Goal: Information Seeking & Learning: Learn about a topic

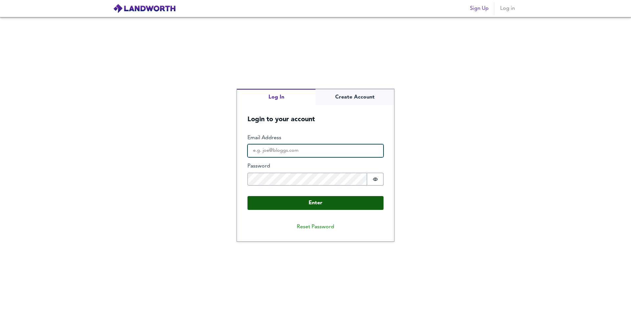
type input "[EMAIL_ADDRESS][DOMAIN_NAME]"
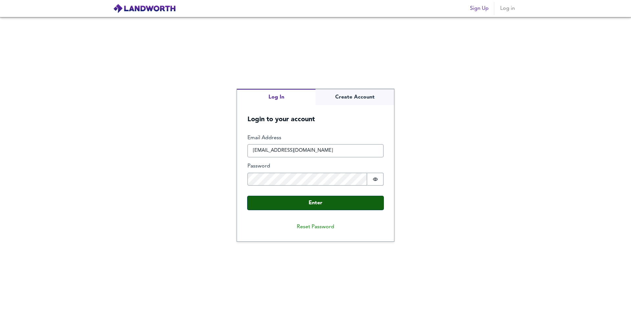
click at [324, 201] on button "Enter" at bounding box center [315, 203] width 136 height 14
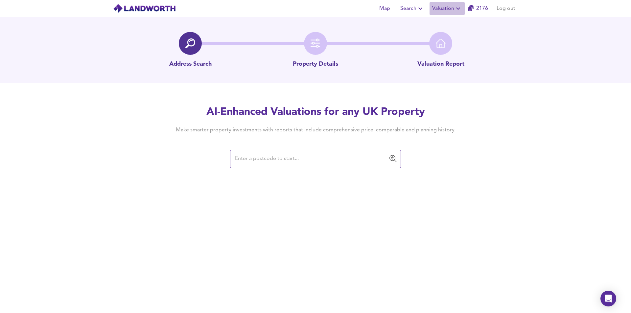
click at [446, 9] on span "Valuation" at bounding box center [447, 8] width 30 height 9
click at [446, 24] on li "New Valuation Report" at bounding box center [447, 24] width 79 height 12
click at [260, 163] on input "text" at bounding box center [310, 159] width 155 height 12
click at [287, 159] on input "text" at bounding box center [310, 159] width 155 height 12
type input "l"
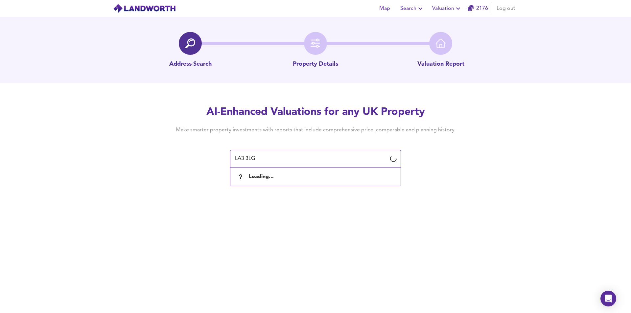
type input "LA3 3LG"
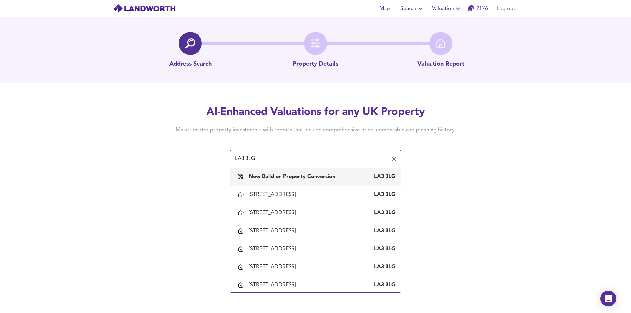
click at [282, 175] on b "New Build or Property Conversion" at bounding box center [292, 176] width 86 height 5
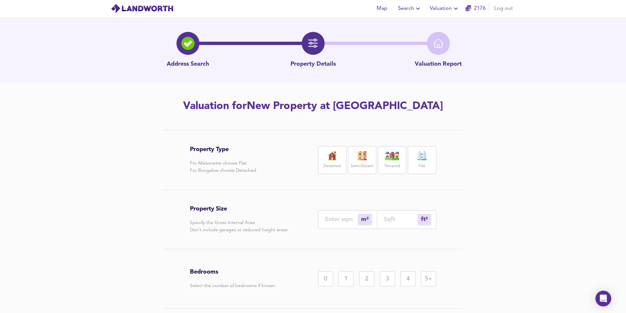
click at [326, 163] on label "Detached" at bounding box center [331, 166] width 17 height 8
click at [394, 223] on div "ft² sqft" at bounding box center [406, 219] width 59 height 19
click at [394, 222] on input "number" at bounding box center [401, 219] width 34 height 7
click at [399, 220] on input "number" at bounding box center [401, 219] width 34 height 7
type input "0"
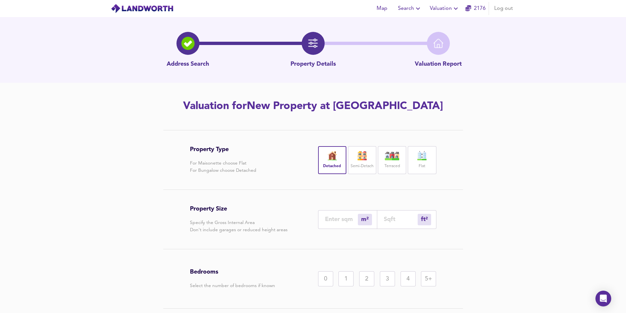
type input "4"
type input "46"
type input "43"
type input "462"
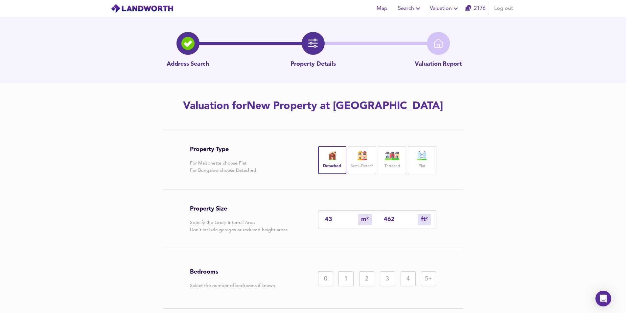
type input "430"
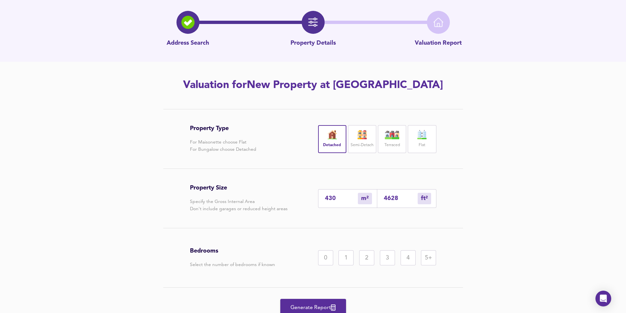
scroll to position [33, 0]
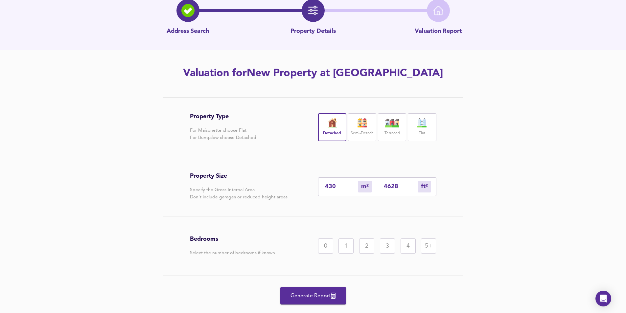
type input "4628"
click at [403, 249] on div "4" at bounding box center [407, 246] width 15 height 15
click at [312, 295] on span "Generate Report" at bounding box center [313, 295] width 53 height 9
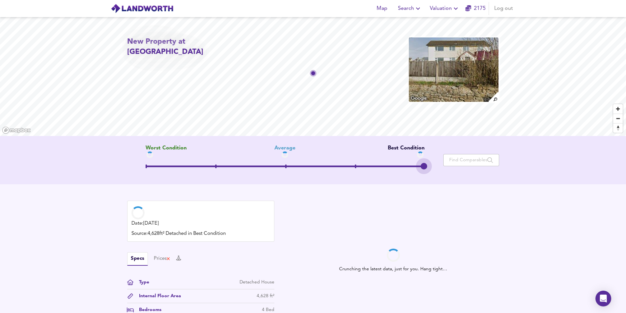
drag, startPoint x: 285, startPoint y: 166, endPoint x: 463, endPoint y: 168, distance: 178.1
click at [463, 168] on div "Worst Condition Average Best Condition Move the slider to refine the Estimated …" at bounding box center [313, 160] width 372 height 30
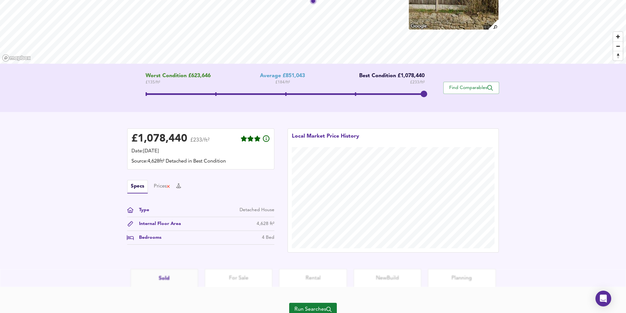
scroll to position [99, 0]
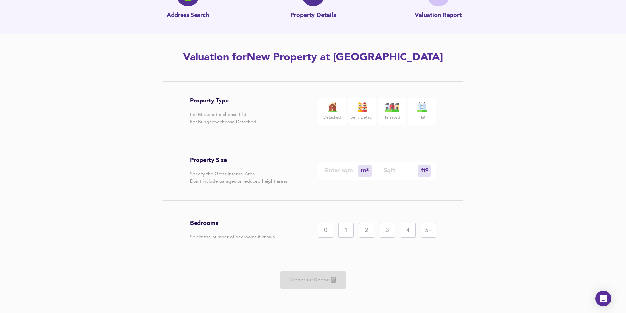
scroll to position [33, 0]
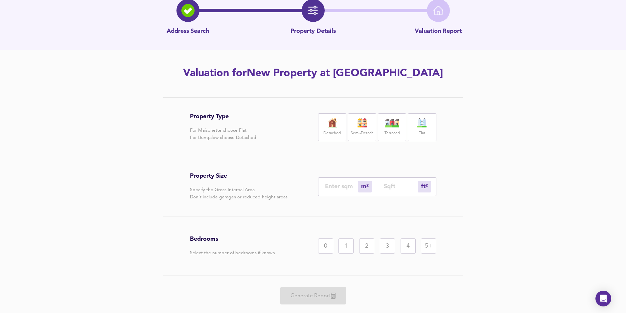
click at [328, 125] on img at bounding box center [332, 122] width 16 height 9
click at [386, 187] on input "number" at bounding box center [401, 186] width 34 height 7
type input "0"
type input "1"
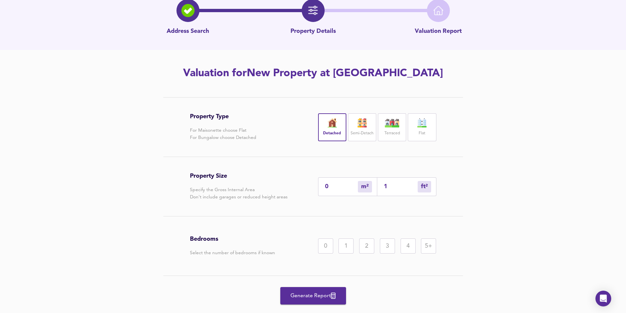
type input "1"
type input "12"
type input "11"
type input "120"
type input "112"
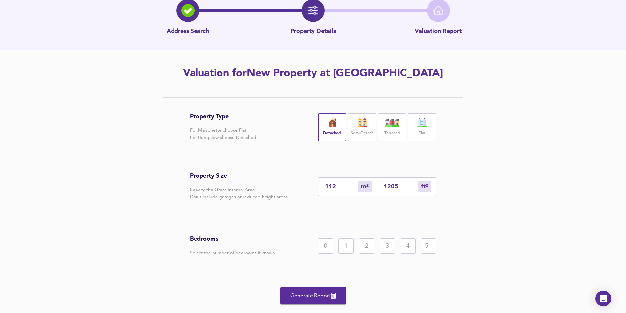
type input "1205"
drag, startPoint x: 400, startPoint y: 186, endPoint x: 350, endPoint y: 184, distance: 50.3
click at [350, 184] on div "112 m² sqm 1205 ft² sqft" at bounding box center [377, 186] width 118 height 19
type input "0"
type input "1"
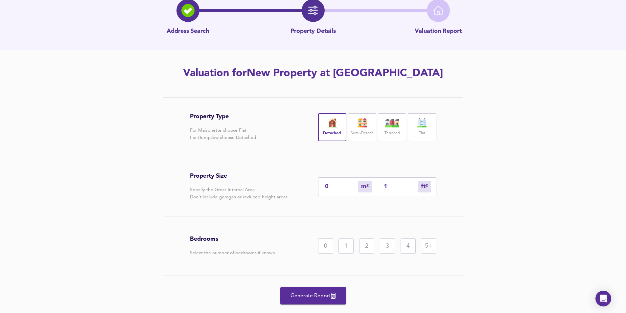
type input "1"
type input "13"
type input "139"
type input "130"
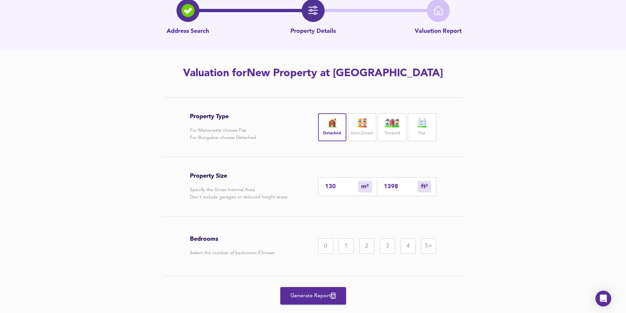
type input "1398"
click at [409, 249] on div "4" at bounding box center [407, 246] width 15 height 15
click at [326, 297] on span "Generate Report" at bounding box center [313, 295] width 53 height 9
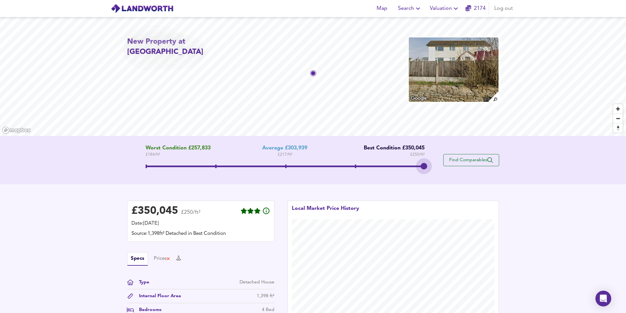
drag, startPoint x: 286, startPoint y: 170, endPoint x: 483, endPoint y: 166, distance: 196.8
click at [483, 166] on div "Worst Condition £257,833 £ 184 / ft² Average £303,939 £ 217 / ft² Best Conditio…" at bounding box center [313, 160] width 372 height 30
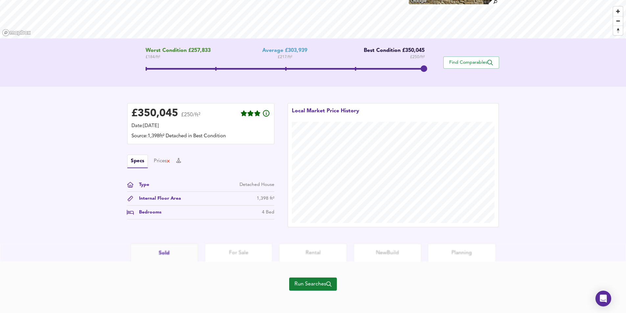
scroll to position [99, 0]
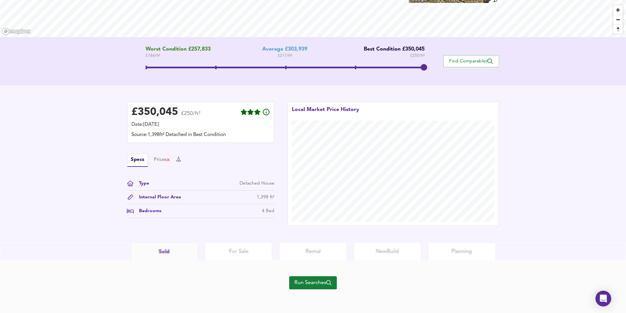
click at [319, 283] on span "Run Searches" at bounding box center [312, 282] width 37 height 9
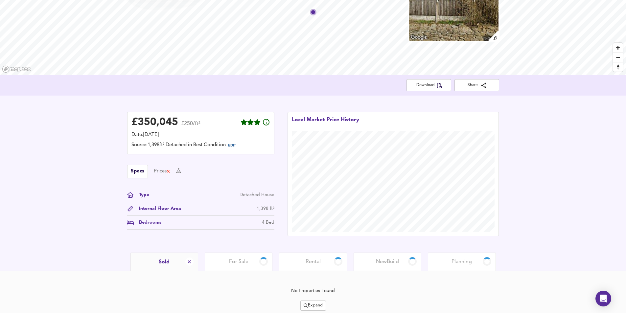
scroll to position [84, 0]
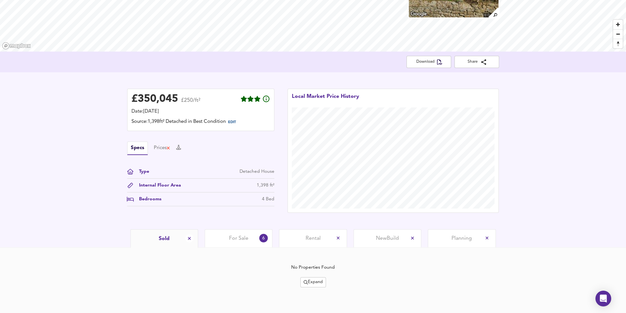
click at [248, 243] on div "For Sale 6" at bounding box center [239, 238] width 68 height 18
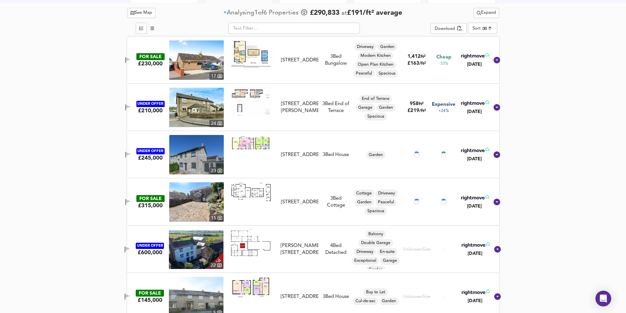
scroll to position [339, 0]
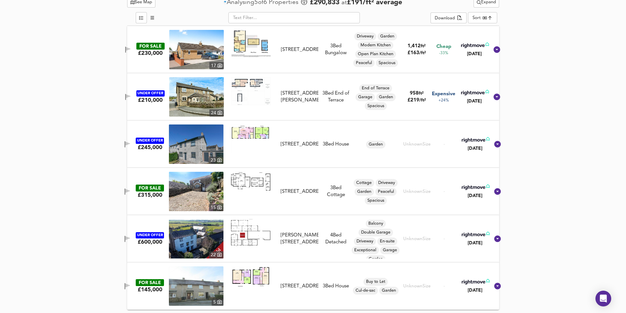
click at [130, 238] on icon "button" at bounding box center [127, 238] width 5 height 4
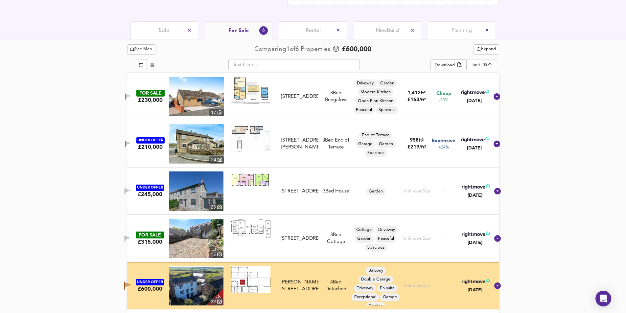
scroll to position [208, 0]
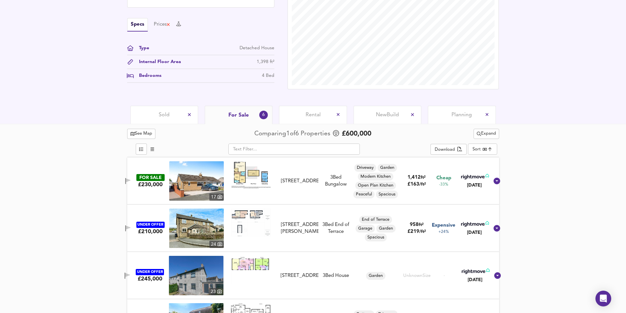
click at [487, 133] on span "Expand" at bounding box center [486, 134] width 19 height 8
click at [486, 148] on icon at bounding box center [485, 147] width 8 height 5
click at [487, 135] on span "Expand" at bounding box center [486, 134] width 19 height 8
click at [490, 146] on li "½ mile 1 mile" at bounding box center [485, 147] width 66 height 11
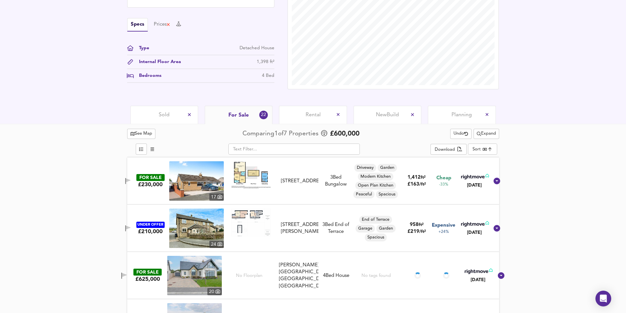
click at [169, 113] on span "Sold" at bounding box center [164, 114] width 11 height 7
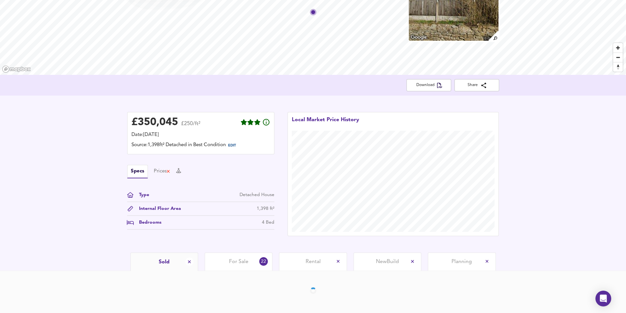
scroll to position [84, 0]
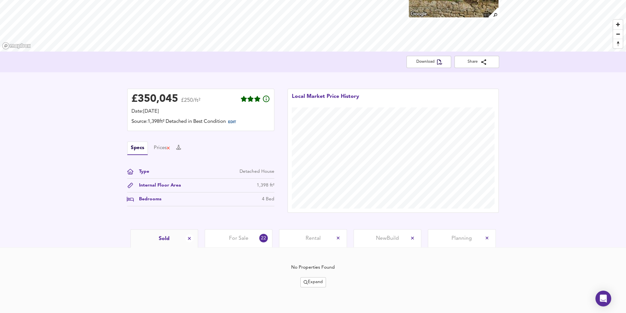
click at [157, 242] on div "Sold" at bounding box center [164, 238] width 68 height 18
click at [174, 239] on div "Sold" at bounding box center [164, 238] width 68 height 18
click at [237, 233] on div "For Sale 22" at bounding box center [239, 238] width 68 height 18
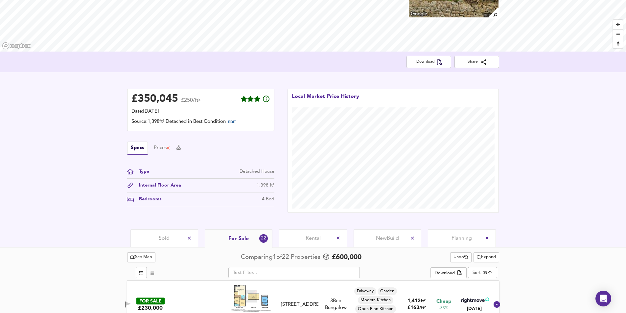
scroll to position [208, 0]
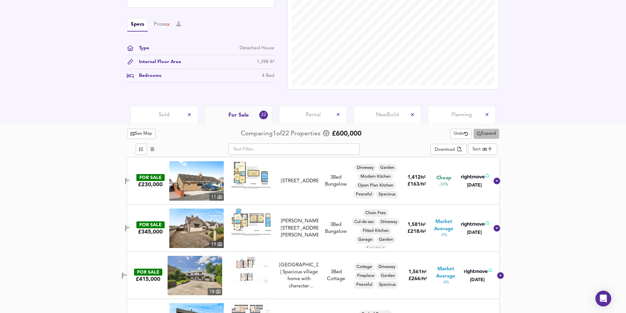
click at [485, 131] on span "Expand" at bounding box center [486, 134] width 19 height 8
click at [482, 143] on li "1 mile 2 mile" at bounding box center [485, 147] width 66 height 11
click at [170, 120] on div "Sold" at bounding box center [164, 115] width 68 height 18
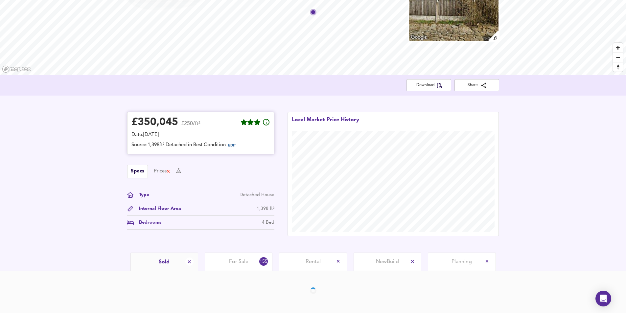
scroll to position [84, 0]
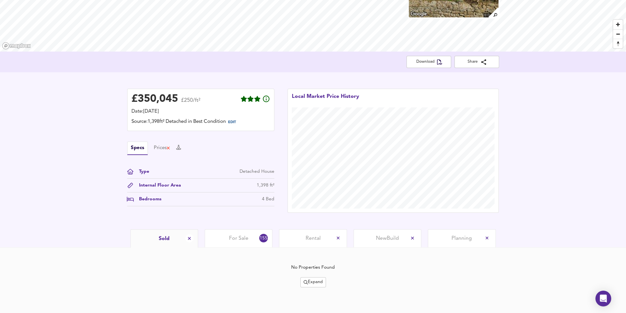
click at [237, 241] on span "For Sale" at bounding box center [238, 238] width 19 height 7
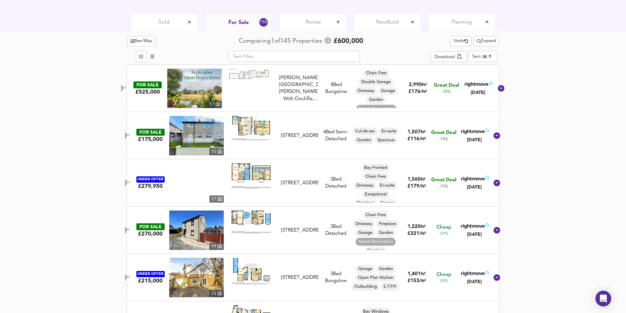
scroll to position [241, 0]
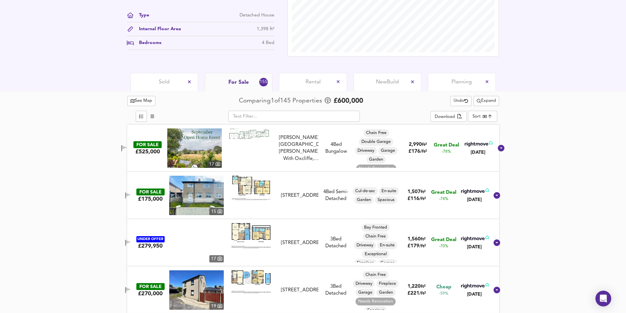
click at [390, 84] on span "New Build" at bounding box center [387, 82] width 23 height 7
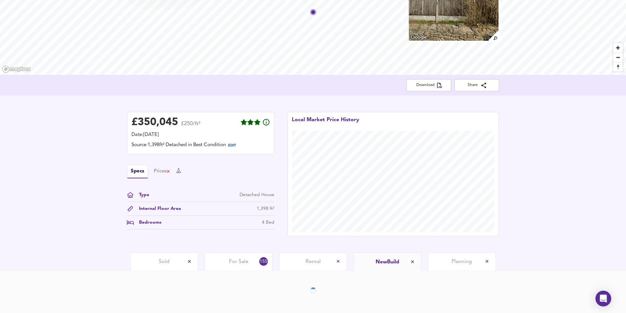
click at [390, 84] on div "Download Share" at bounding box center [313, 85] width 372 height 12
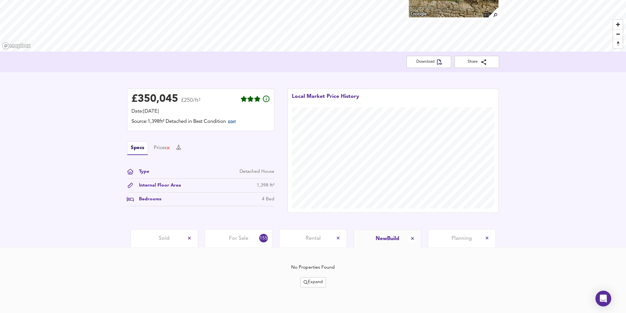
click at [321, 238] on div "Rental" at bounding box center [313, 238] width 68 height 18
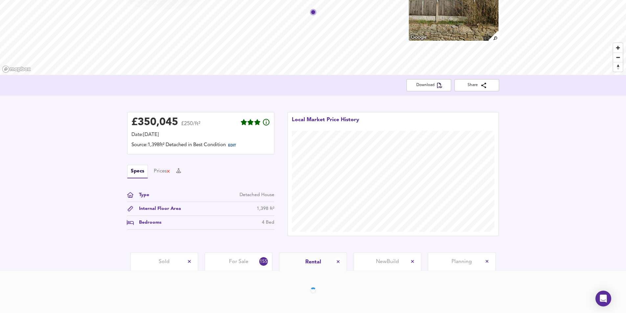
scroll to position [84, 0]
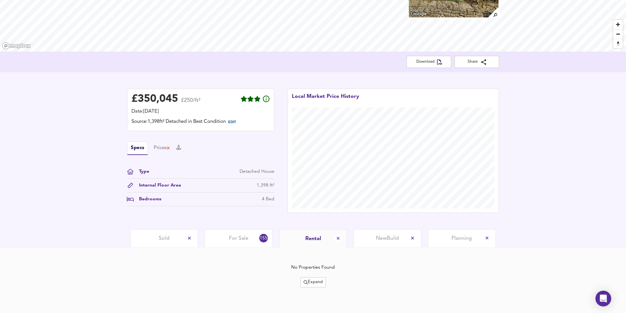
click at [166, 239] on span "Sold" at bounding box center [164, 238] width 11 height 7
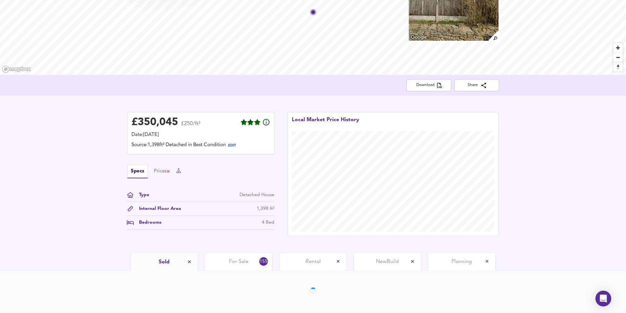
scroll to position [84, 0]
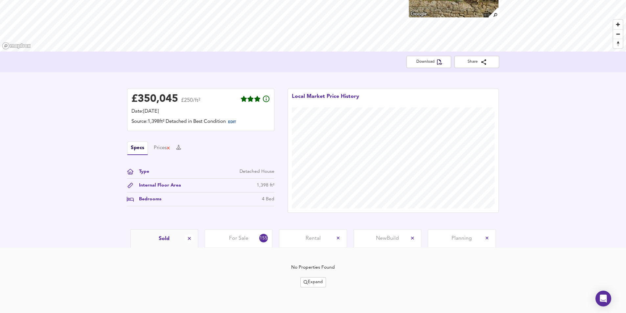
click at [235, 238] on span "For Sale" at bounding box center [238, 238] width 19 height 7
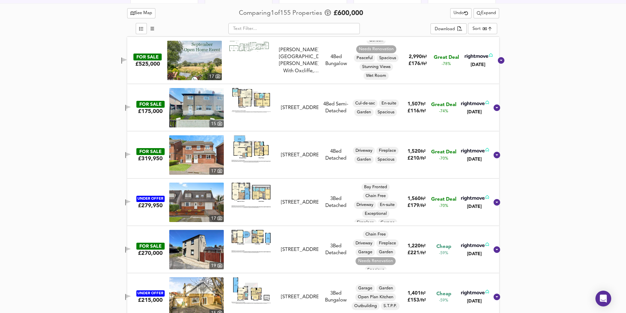
scroll to position [197, 0]
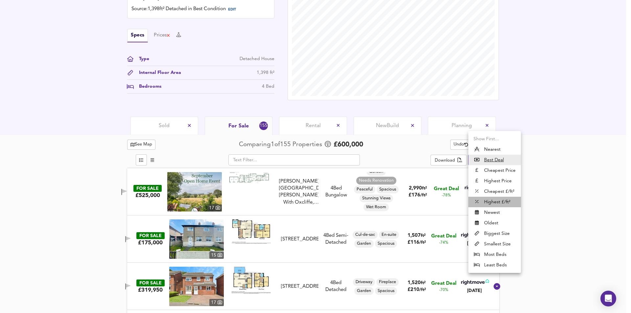
click at [499, 203] on li "Highest £/ft²" at bounding box center [494, 202] width 53 height 11
type input "highppsf"
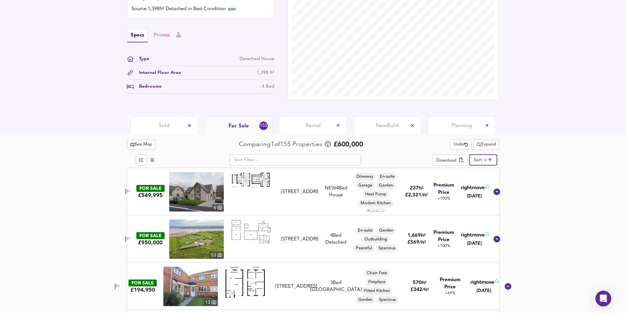
click at [166, 123] on span "Sold" at bounding box center [164, 125] width 11 height 7
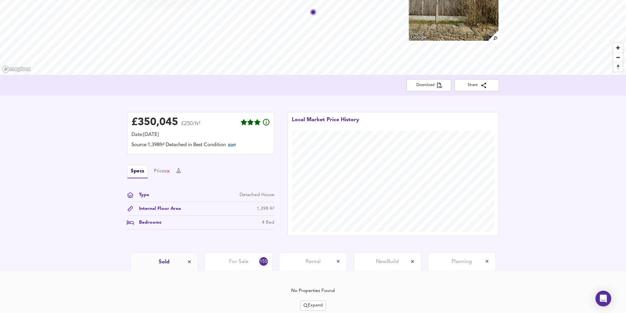
scroll to position [84, 0]
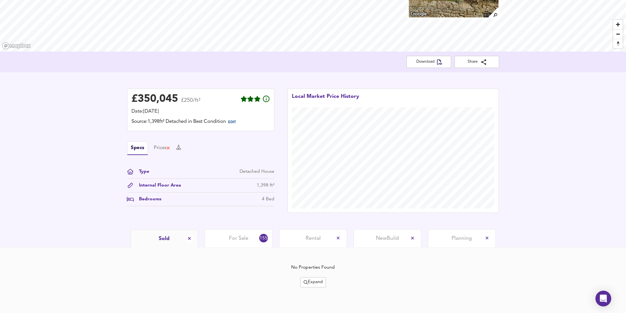
scroll to position [33, 0]
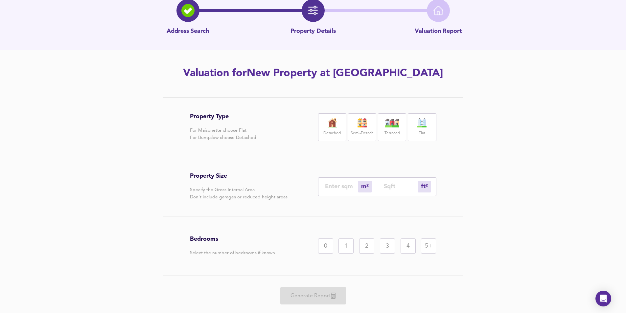
click at [362, 134] on label "Semi-Detach" at bounding box center [362, 133] width 23 height 8
click at [335, 136] on label "Detached" at bounding box center [331, 133] width 17 height 8
click at [341, 187] on input "number" at bounding box center [341, 186] width 33 height 7
type input "1"
type input "11"
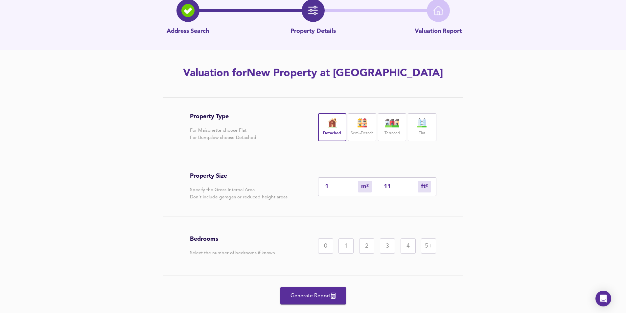
type input "12"
type input "129"
type input "1389"
type input "129.5"
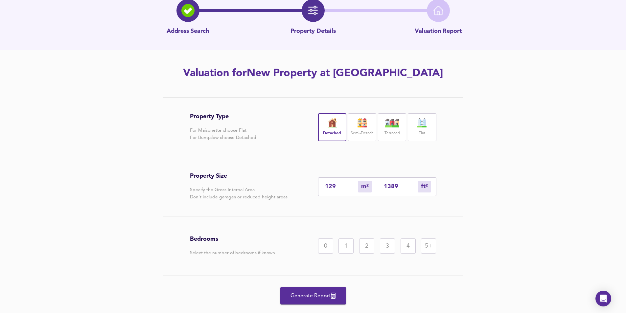
type input "1394"
type input "129.5"
click at [551, 235] on div "Property Type For Maisonette choose Flat For Bungalow choose Detached Detached …" at bounding box center [313, 213] width 626 height 232
click at [410, 245] on div "4" at bounding box center [407, 246] width 15 height 15
click at [311, 300] on span "Generate Report" at bounding box center [313, 295] width 53 height 9
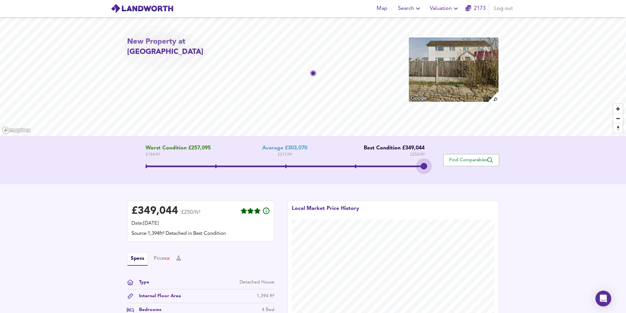
drag, startPoint x: 285, startPoint y: 167, endPoint x: 440, endPoint y: 162, distance: 155.8
click at [440, 162] on div "Worst Condition £257,095 £ 184 / ft² Average £303,070 £ 217 / ft² Best Conditio…" at bounding box center [285, 160] width 316 height 30
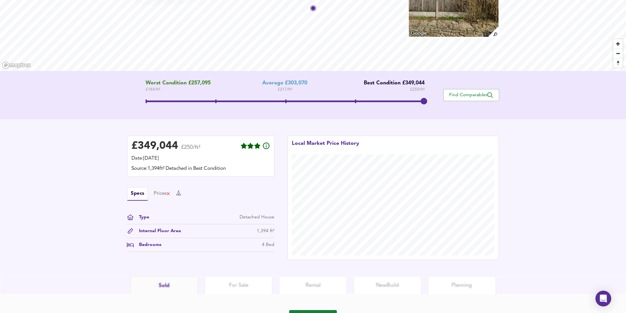
scroll to position [33, 0]
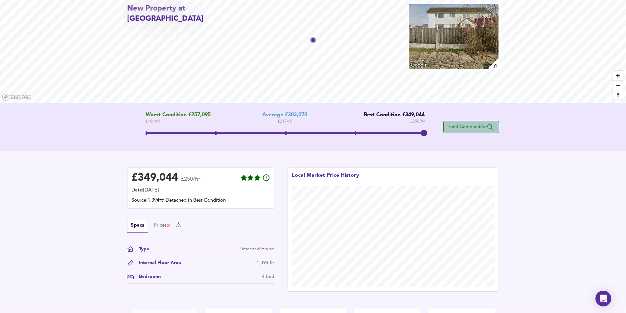
click at [475, 128] on span "Find Comparables" at bounding box center [471, 127] width 49 height 6
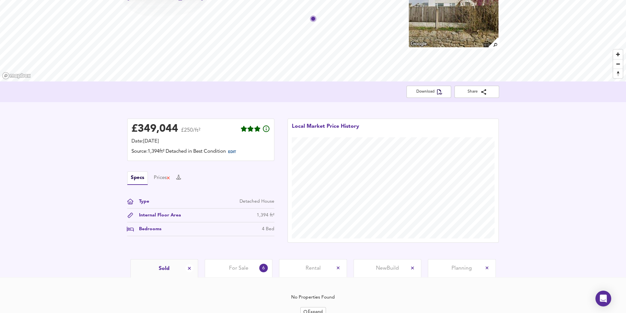
scroll to position [84, 0]
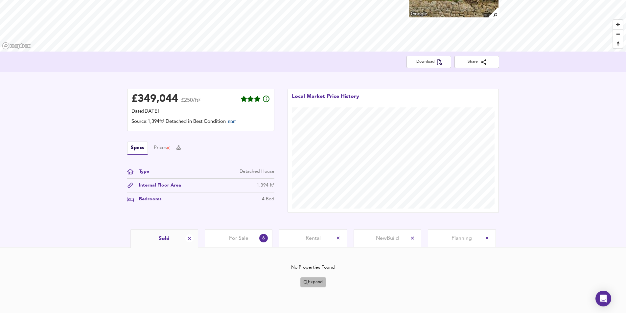
click at [309, 283] on span "Expand" at bounding box center [313, 283] width 19 height 8
click at [318, 247] on li "1 year 2 years" at bounding box center [313, 248] width 70 height 11
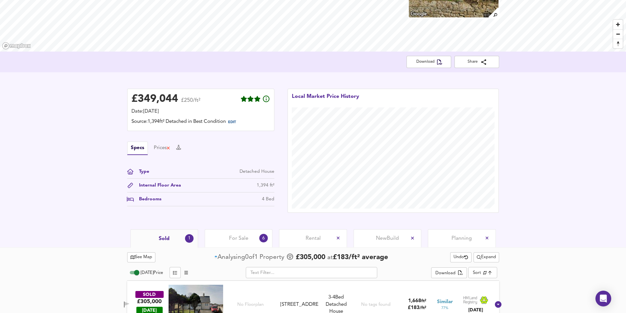
scroll to position [103, 0]
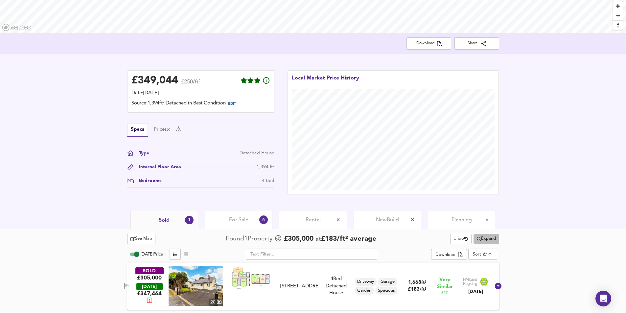
click at [491, 240] on span "Expand" at bounding box center [486, 239] width 19 height 8
click at [482, 252] on icon at bounding box center [482, 252] width 5 height 3
click at [490, 239] on span "Expand" at bounding box center [486, 239] width 19 height 8
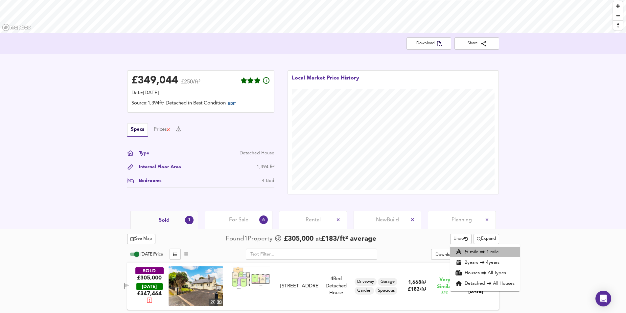
click at [488, 249] on li "½ mile 1 mile" at bounding box center [485, 252] width 70 height 11
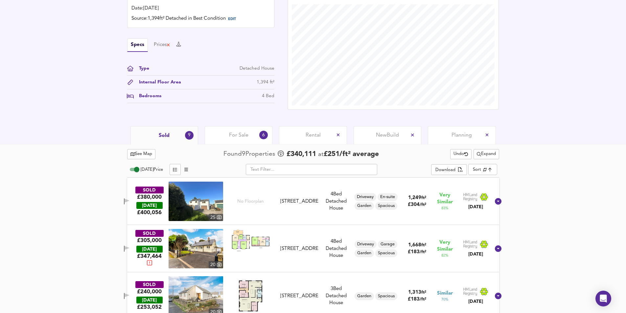
scroll to position [186, 0]
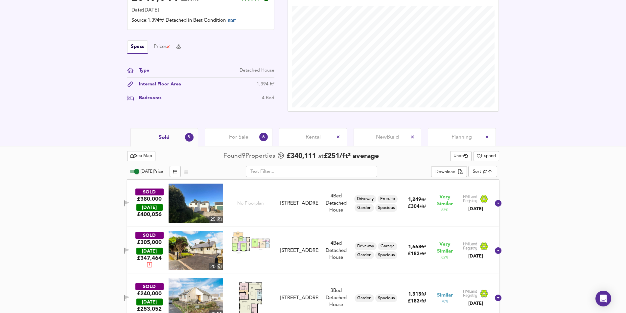
click at [230, 137] on span "For Sale" at bounding box center [238, 137] width 19 height 7
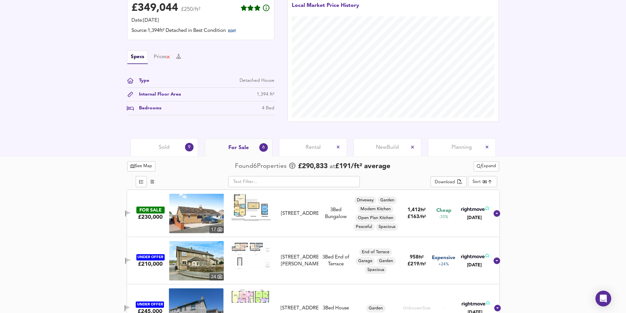
scroll to position [175, 0]
click at [485, 168] on span "Expand" at bounding box center [486, 167] width 19 height 8
click at [480, 180] on li "¼ mile ½ mile" at bounding box center [485, 179] width 66 height 11
click at [483, 166] on span "Expand" at bounding box center [486, 167] width 19 height 8
click at [483, 179] on icon at bounding box center [485, 179] width 8 height 5
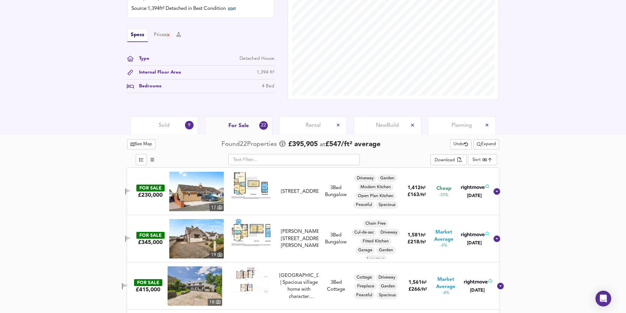
scroll to position [208, 0]
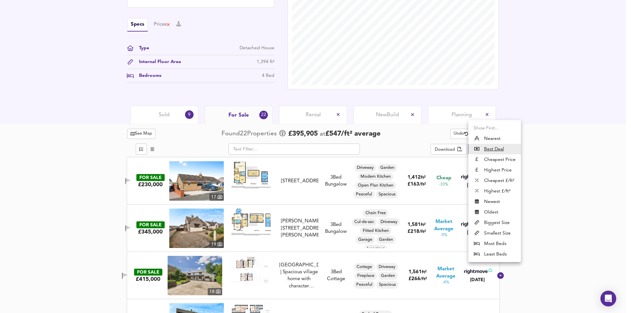
click at [493, 191] on li "Highest £/ft²" at bounding box center [494, 191] width 53 height 11
type input "highppsf"
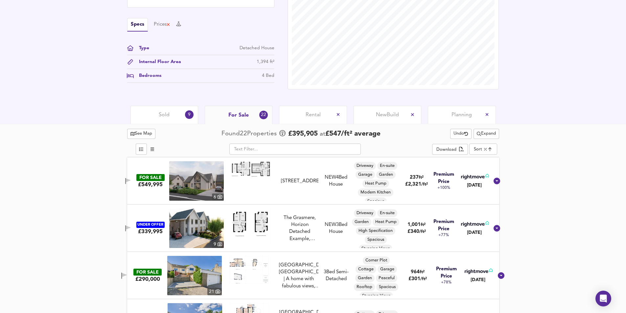
click at [158, 117] on div "Sold 9" at bounding box center [164, 115] width 68 height 18
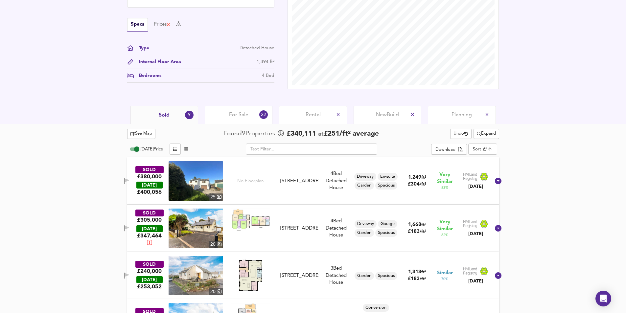
click at [234, 113] on span "For Sale" at bounding box center [238, 114] width 19 height 7
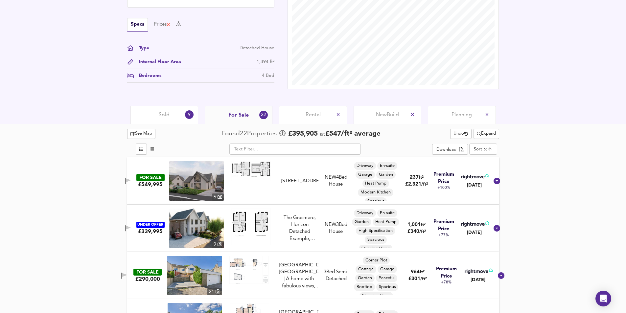
click at [160, 114] on span "Sold" at bounding box center [164, 114] width 11 height 7
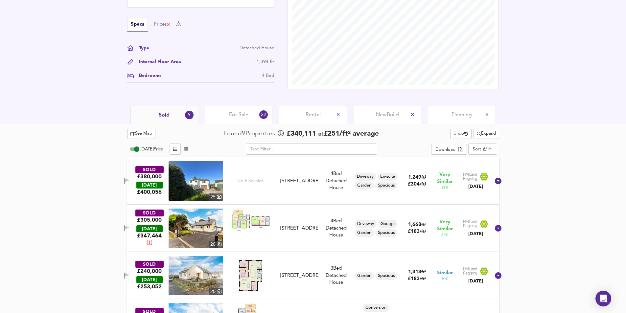
click at [243, 120] on div "For Sale 22" at bounding box center [239, 115] width 68 height 18
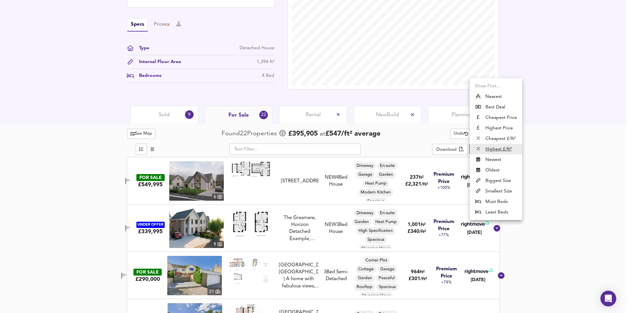
click at [482, 148] on li "Highest £/ft²" at bounding box center [495, 149] width 53 height 11
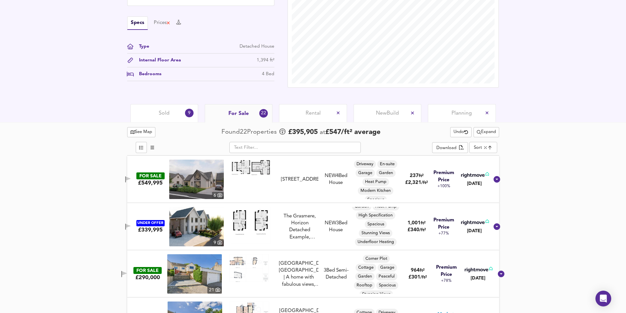
scroll to position [176, 0]
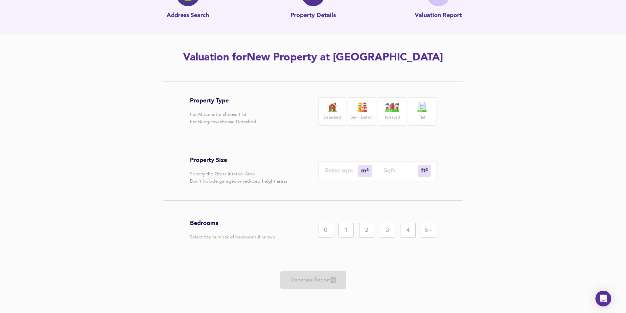
scroll to position [33, 0]
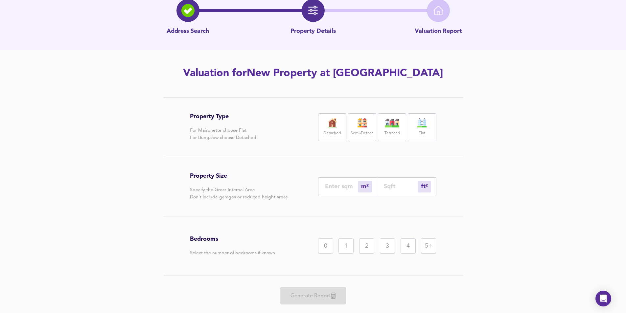
click at [358, 132] on label "Semi-Detach" at bounding box center [362, 133] width 23 height 8
click at [398, 186] on input "number" at bounding box center [401, 186] width 34 height 7
type input "0"
type input "1"
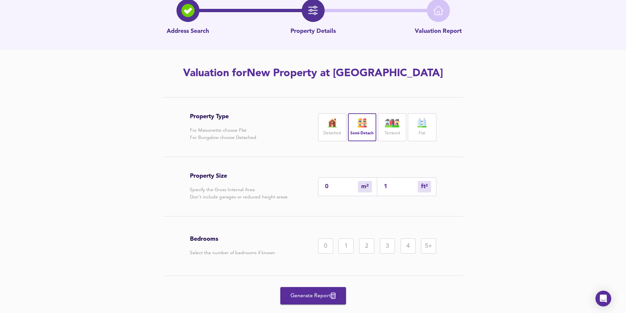
type input "11"
type input "119"
type input "111"
type input "1194"
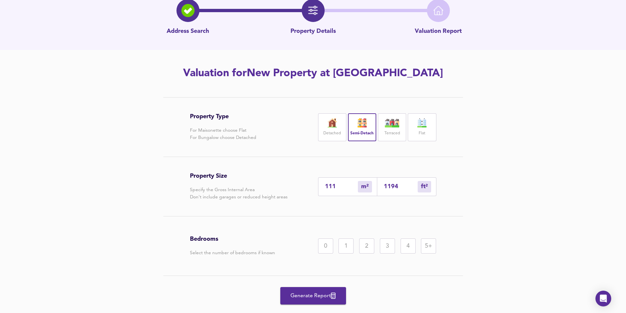
click at [389, 248] on div "3" at bounding box center [387, 246] width 15 height 15
click at [316, 298] on span "Generate Report" at bounding box center [313, 295] width 53 height 9
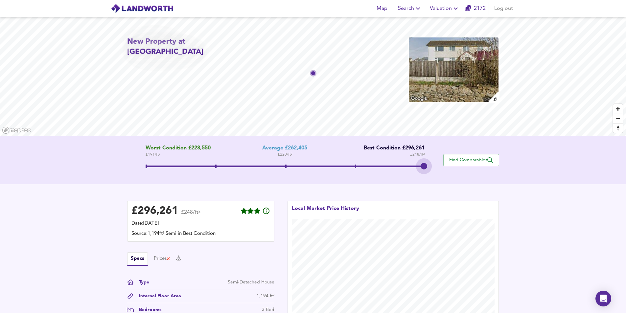
drag, startPoint x: 282, startPoint y: 168, endPoint x: 455, endPoint y: 167, distance: 173.1
click at [455, 167] on div "Worst Condition £228,550 £ 191 / ft² Average £262,405 £ 220 / ft² Best Conditio…" at bounding box center [313, 160] width 372 height 30
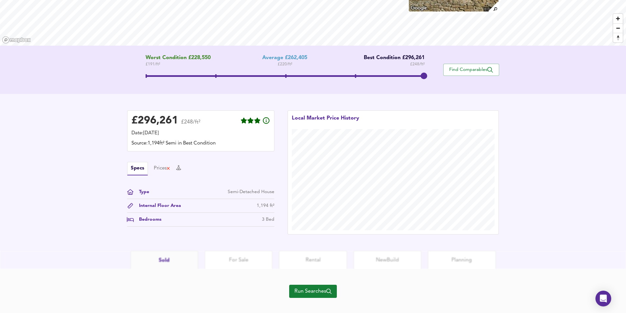
scroll to position [99, 0]
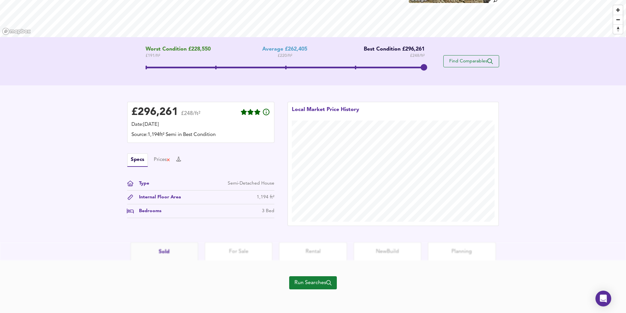
click at [467, 61] on span "Find Comparables" at bounding box center [471, 61] width 49 height 6
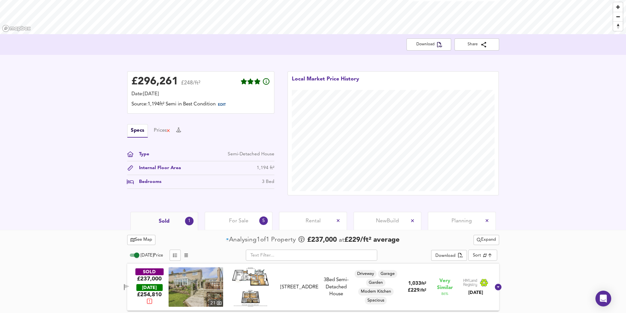
scroll to position [103, 0]
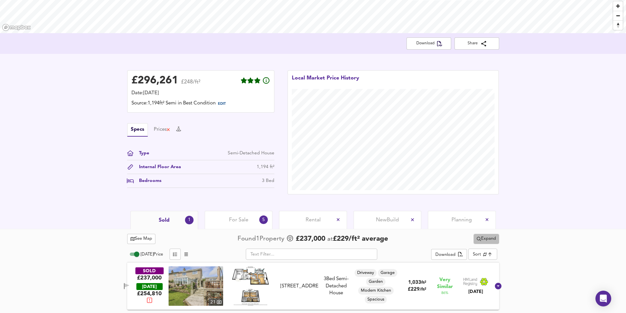
click at [487, 241] on span "Expand" at bounding box center [486, 239] width 19 height 8
click at [484, 250] on li "¼ mile ½ mile" at bounding box center [485, 252] width 81 height 11
click at [494, 238] on span "Expand" at bounding box center [486, 239] width 19 height 8
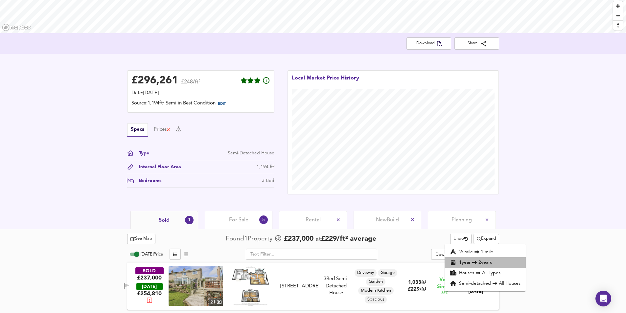
click at [496, 263] on li "1 year 2 years" at bounding box center [485, 262] width 81 height 11
click at [485, 239] on span "Expand" at bounding box center [486, 239] width 19 height 8
click at [487, 251] on li "½ mile 1 mile" at bounding box center [485, 252] width 81 height 11
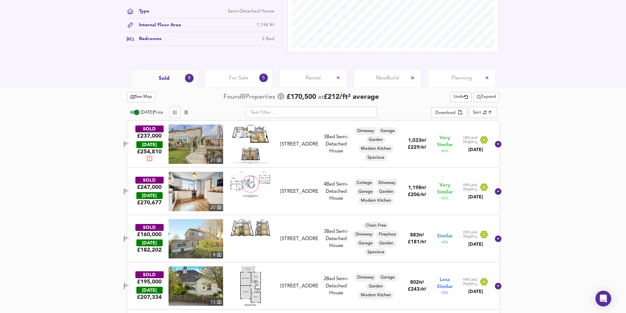
scroll to position [237, 0]
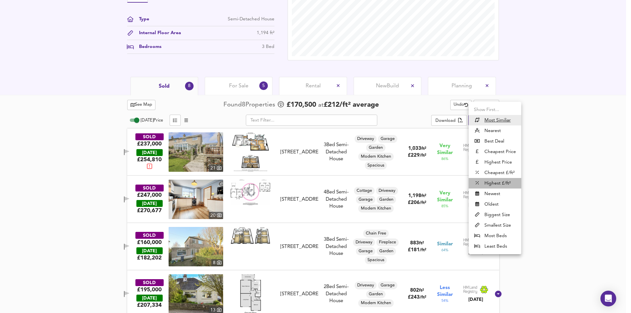
click at [494, 180] on li "Highest £/ft²" at bounding box center [495, 183] width 53 height 11
type input "highppsf"
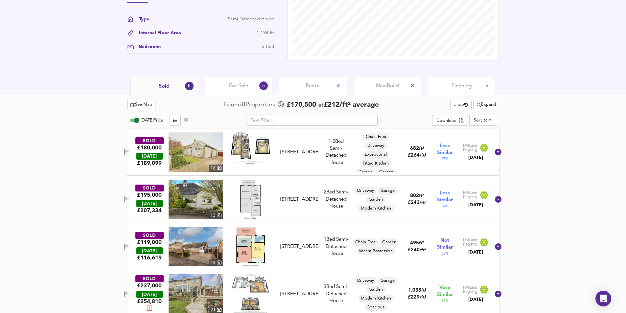
click at [237, 88] on span "For Sale" at bounding box center [238, 85] width 19 height 7
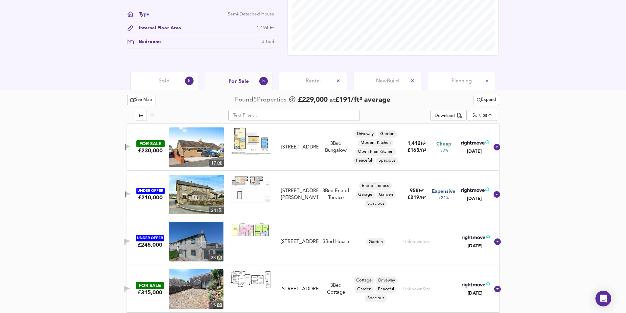
scroll to position [226, 0]
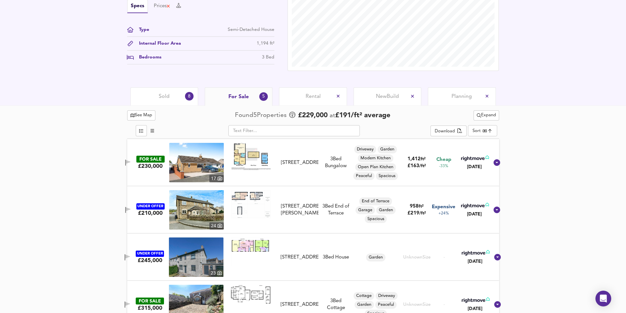
click at [165, 96] on span "Sold" at bounding box center [164, 96] width 11 height 7
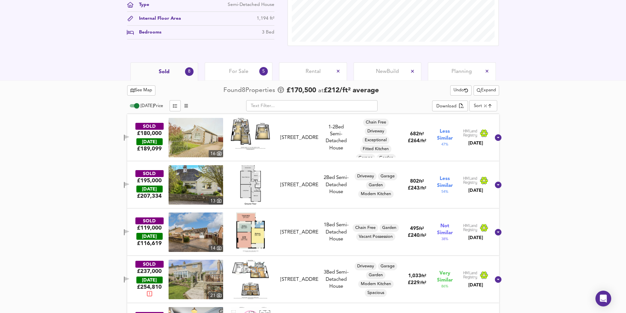
scroll to position [263, 0]
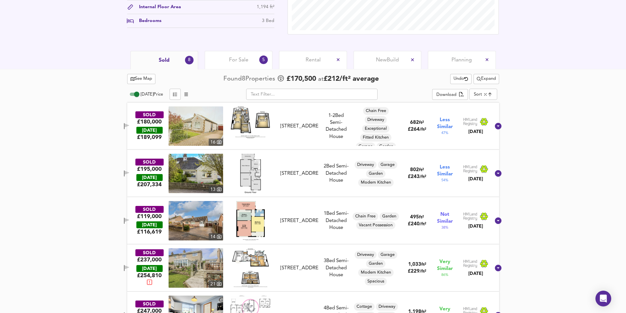
click at [229, 61] on span "For Sale" at bounding box center [238, 60] width 19 height 7
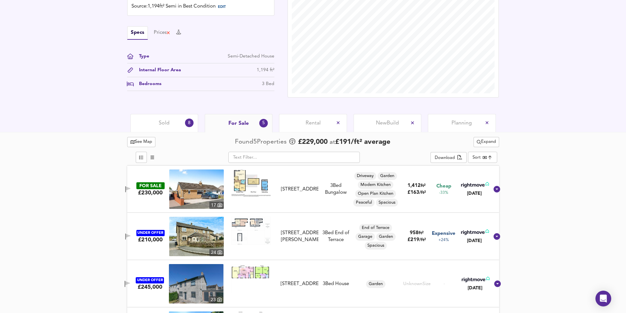
scroll to position [292, 0]
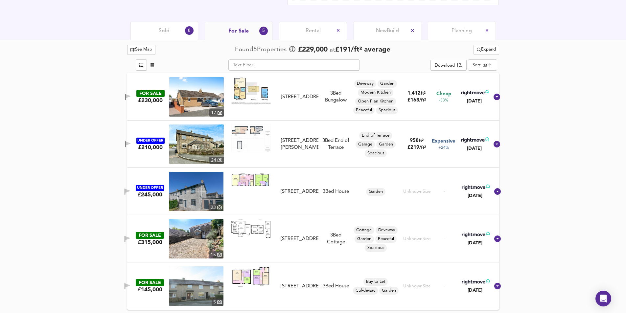
click at [174, 35] on div "Sold 8" at bounding box center [164, 31] width 68 height 18
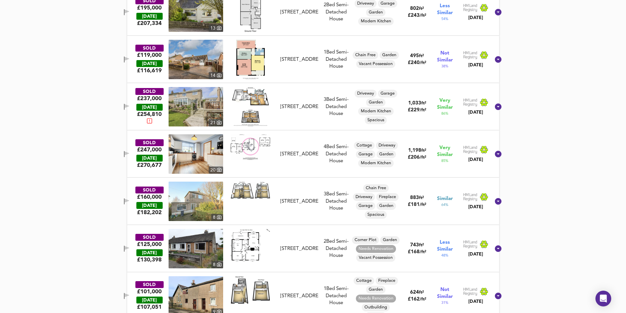
scroll to position [434, 0]
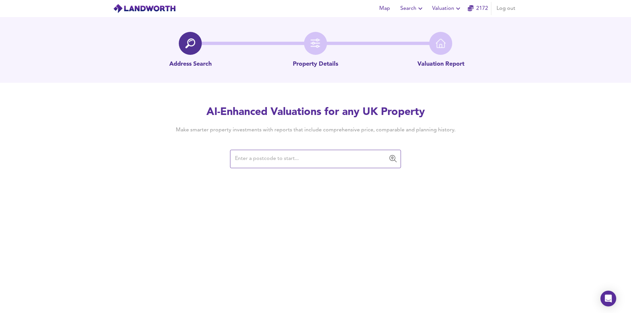
click at [261, 158] on input "text" at bounding box center [310, 159] width 155 height 12
click at [278, 156] on input "text" at bounding box center [310, 159] width 155 height 12
paste input "LA3 3LG"
type input "LA3 3LG"
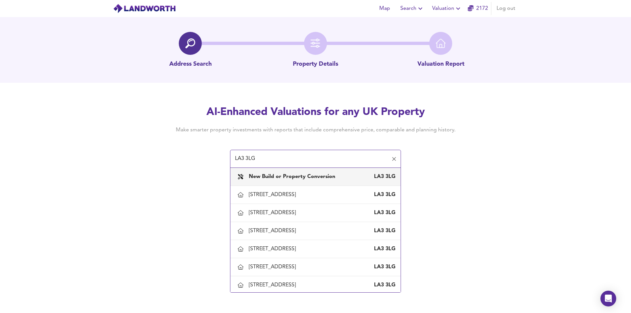
click at [311, 178] on b "New Build or Property Conversion" at bounding box center [292, 176] width 86 height 5
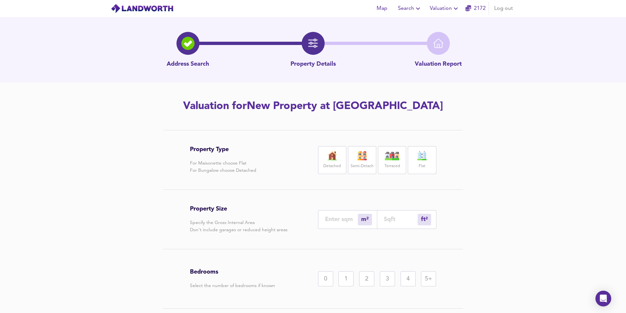
click at [384, 7] on span "Map" at bounding box center [382, 8] width 16 height 9
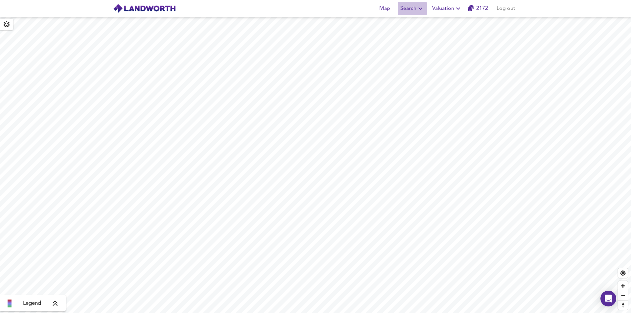
click at [413, 8] on span "Search" at bounding box center [412, 8] width 24 height 9
click at [415, 22] on li "New Search" at bounding box center [412, 24] width 65 height 12
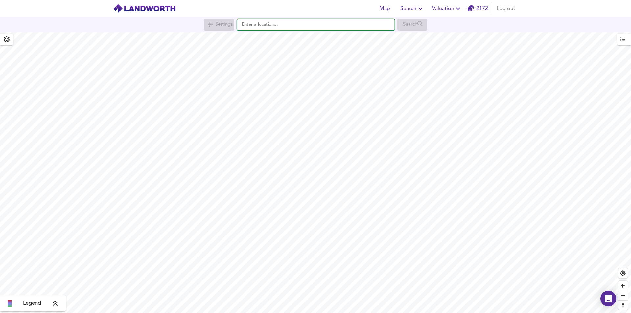
paste input "LA3 3LG"
type input "[STREET_ADDRESS][PERSON_NAME]"
click at [287, 36] on small "Low Rd, Middleton, Morecambe" at bounding box center [313, 38] width 86 height 4
checkbox input "false"
checkbox input "true"
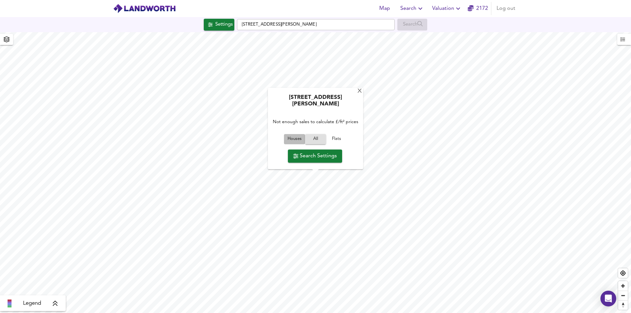
click at [295, 141] on span "Houses" at bounding box center [295, 140] width 18 height 8
click at [305, 158] on span "Search Settings" at bounding box center [315, 155] width 44 height 9
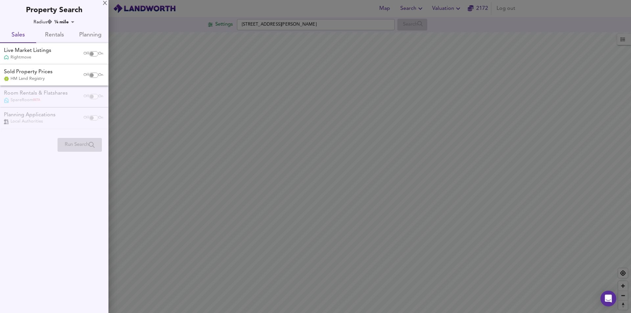
click at [90, 56] on input "checkbox" at bounding box center [92, 53] width 16 height 5
checkbox input "true"
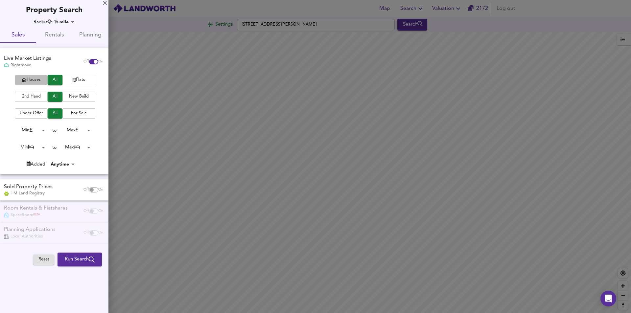
click at [35, 78] on span "Houses" at bounding box center [31, 80] width 26 height 8
click at [43, 148] on body "Map Search Valuation 2172 Log out Settings Low Rd, Middleton, Morecambe LA3 3LG…" at bounding box center [315, 156] width 631 height 313
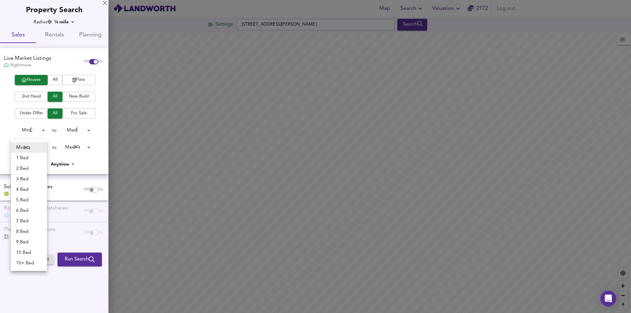
click at [37, 188] on li "4 Bed" at bounding box center [29, 189] width 36 height 11
type input "4"
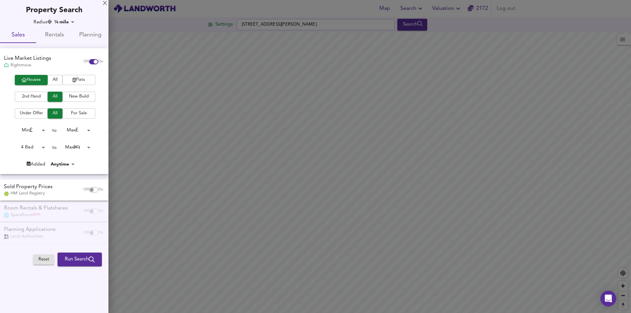
click at [90, 147] on body "Map Search Valuation 2172 Log out Settings Low Rd, Middleton, Morecambe LA3 3LG…" at bounding box center [315, 156] width 631 height 313
click at [71, 73] on li "4 Bed" at bounding box center [75, 74] width 36 height 11
type input "4"
click at [80, 95] on span "New Build" at bounding box center [79, 97] width 26 height 8
click at [82, 261] on span "Run Search" at bounding box center [80, 259] width 30 height 9
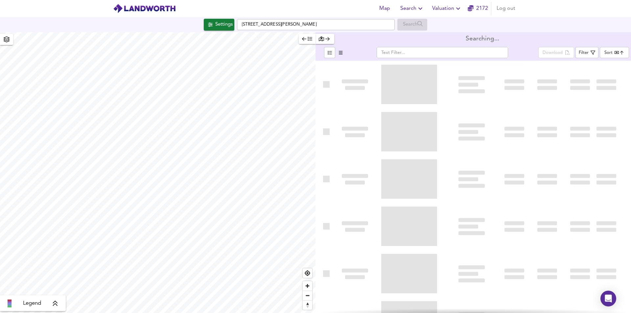
type input "bestdeal"
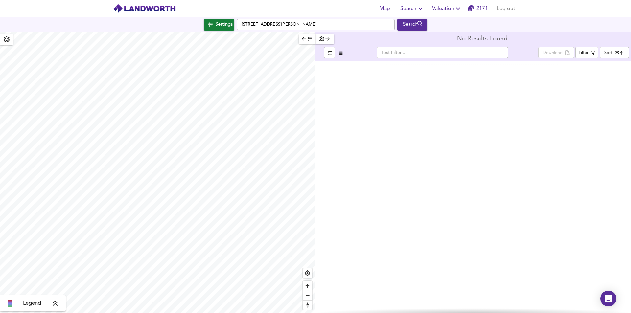
type input "1263"
click at [206, 0] on html "Map Search Valuation 2171 Log out Settings Low Rd, Middleton, Morecambe LA3 3LG…" at bounding box center [315, 156] width 631 height 313
